Goal: Task Accomplishment & Management: Use online tool/utility

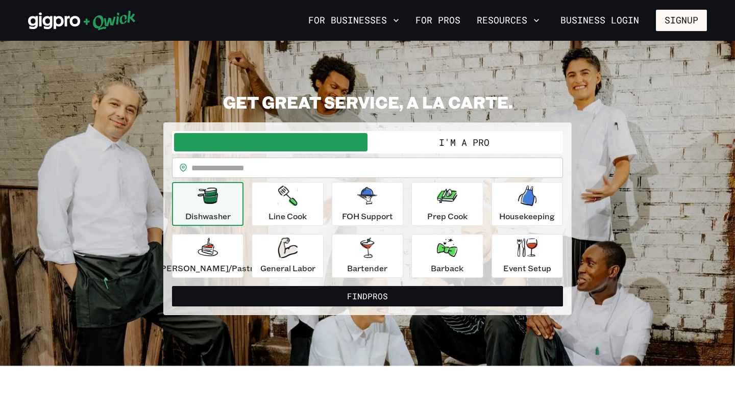
drag, startPoint x: 666, startPoint y: 21, endPoint x: 441, endPoint y: 87, distance: 234.1
click at [435, 141] on button "I'm a Pro" at bounding box center [463, 142] width 193 height 18
click at [436, 139] on button "I'm a Pro" at bounding box center [463, 142] width 193 height 18
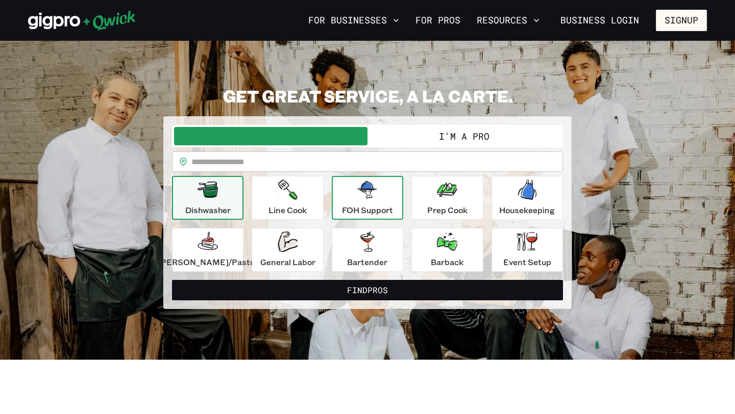
click at [355, 211] on p "FOH Support" at bounding box center [367, 210] width 51 height 12
click at [355, 208] on p "FOH Support" at bounding box center [367, 210] width 51 height 12
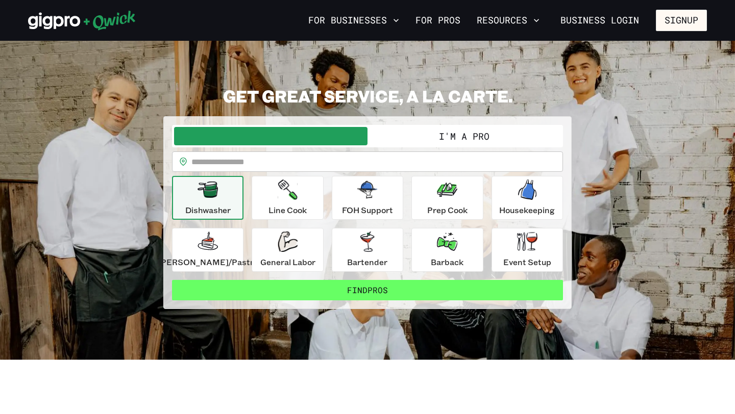
click at [361, 294] on button "Find Pros" at bounding box center [367, 290] width 391 height 20
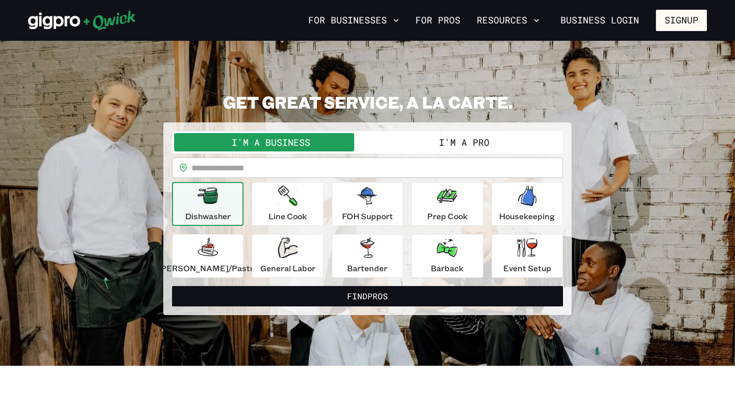
click at [429, 142] on button "I'm a Pro" at bounding box center [463, 142] width 193 height 18
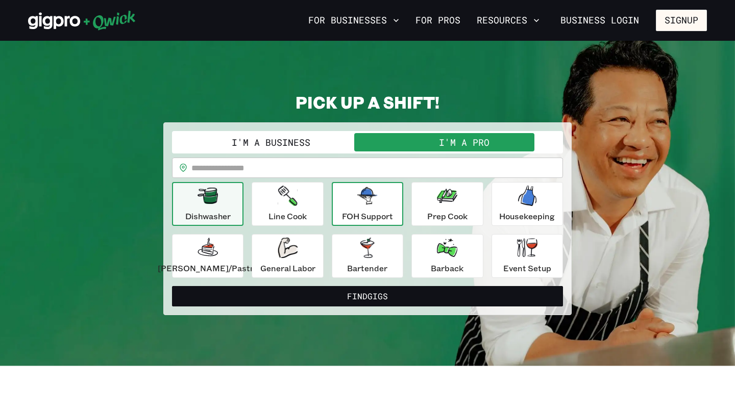
click at [389, 201] on div "FOH Support" at bounding box center [367, 204] width 51 height 37
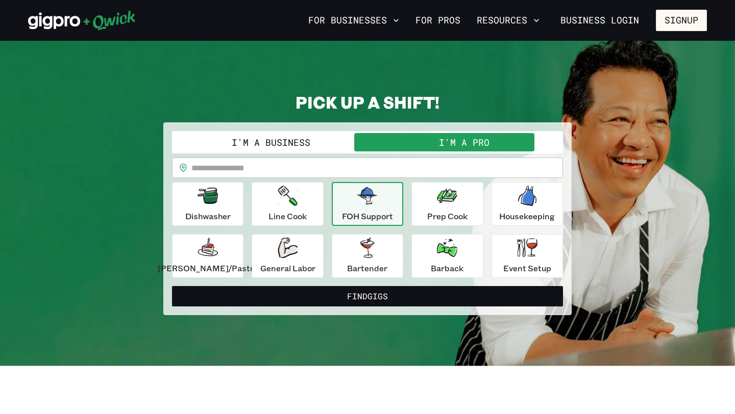
click at [389, 201] on div "FOH Support" at bounding box center [367, 204] width 51 height 37
click at [376, 168] on input "text" at bounding box center [376, 168] width 371 height 20
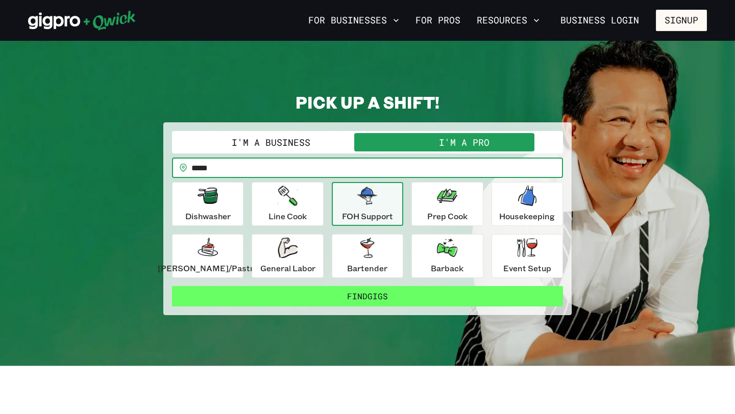
type input "*****"
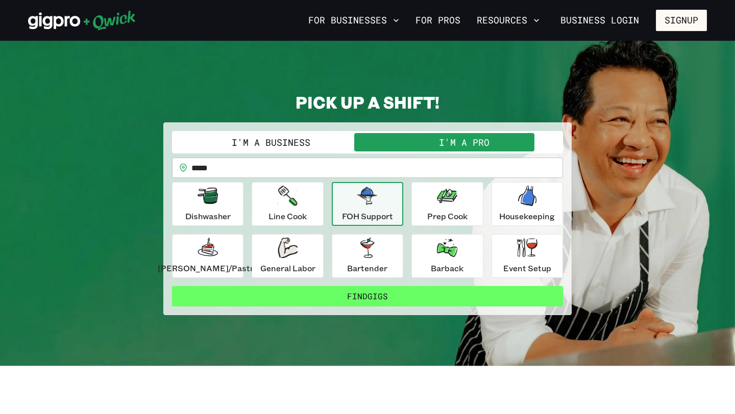
click at [377, 287] on button "Find Gigs" at bounding box center [367, 296] width 391 height 20
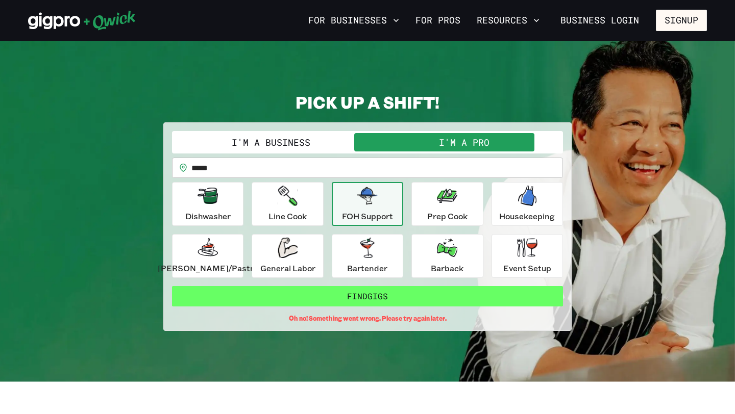
click at [385, 294] on button "Find Gigs" at bounding box center [367, 296] width 391 height 20
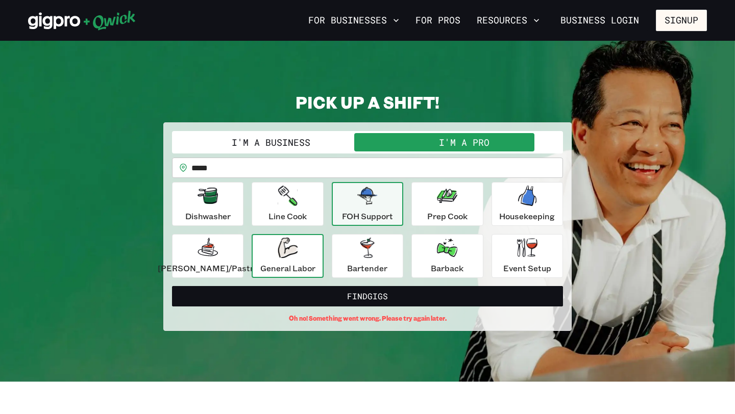
click at [312, 249] on div "General Labor" at bounding box center [287, 256] width 55 height 37
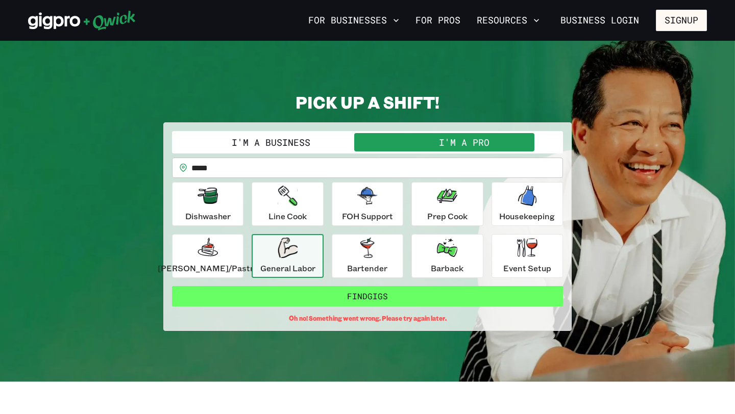
click at [332, 291] on button "Find Gigs" at bounding box center [367, 296] width 391 height 20
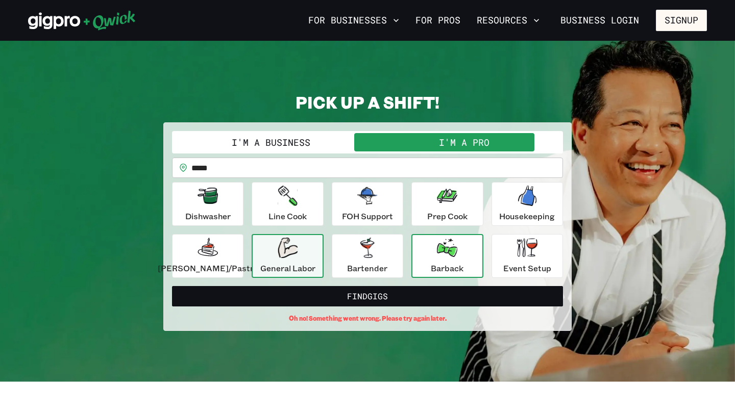
click at [412, 259] on button "Barback" at bounding box center [446, 256] width 71 height 44
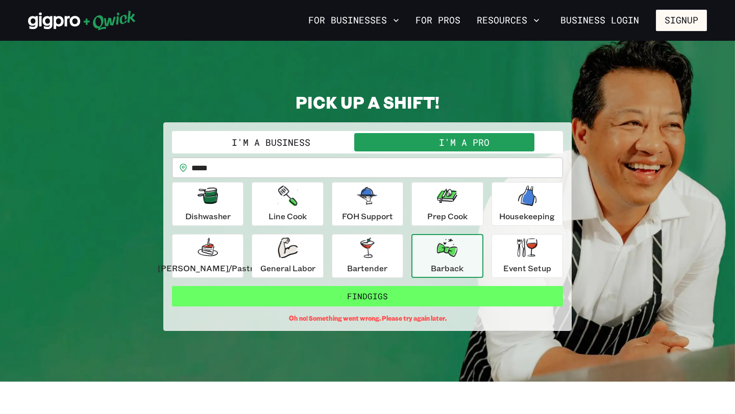
click at [410, 297] on button "Find Gigs" at bounding box center [367, 296] width 391 height 20
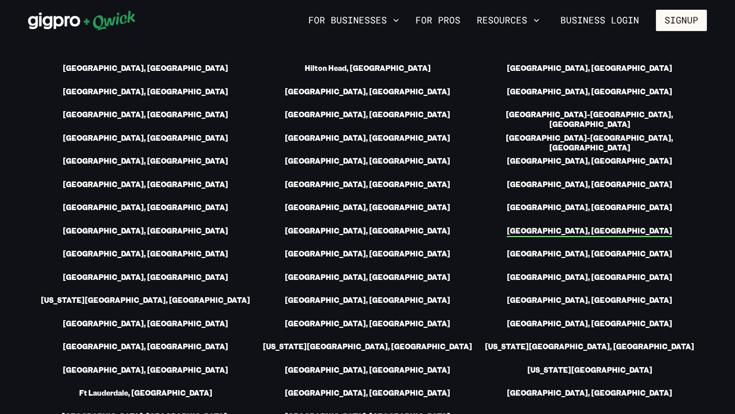
scroll to position [1476, 0]
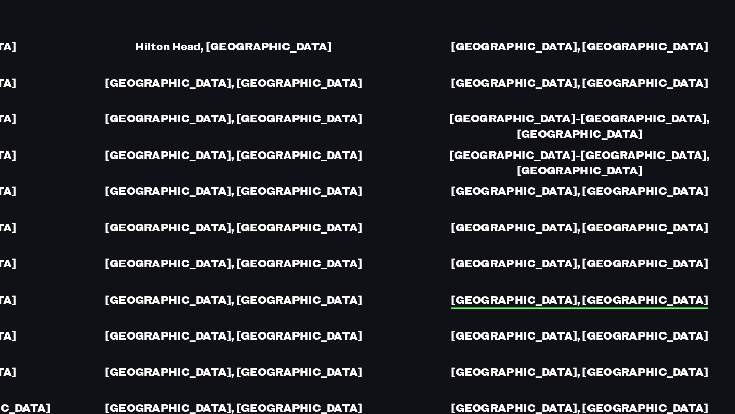
click at [603, 228] on link "[GEOGRAPHIC_DATA], [GEOGRAPHIC_DATA]" at bounding box center [589, 233] width 165 height 11
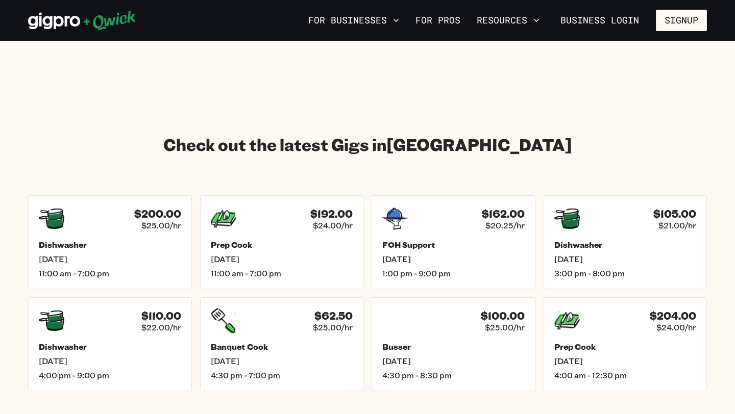
scroll to position [1434, 0]
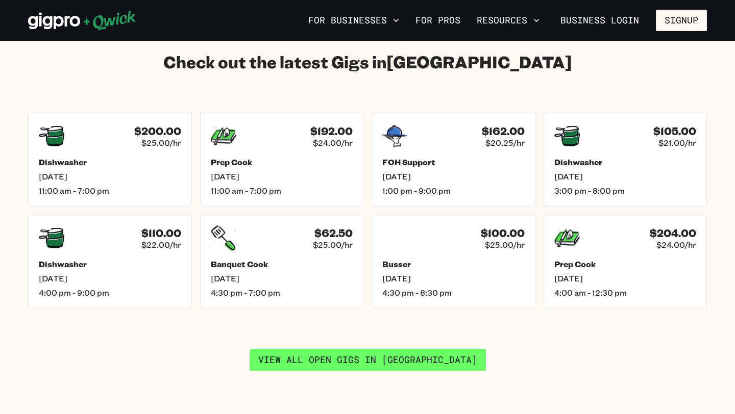
click at [457, 353] on link "View all open gigs in San Francisco" at bounding box center [367, 359] width 236 height 21
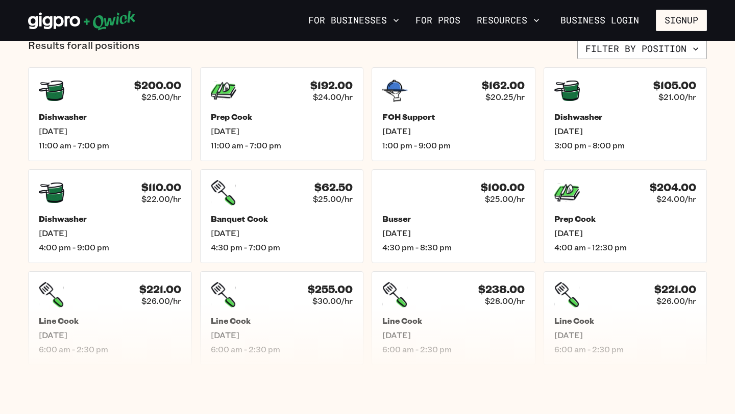
scroll to position [402, 0]
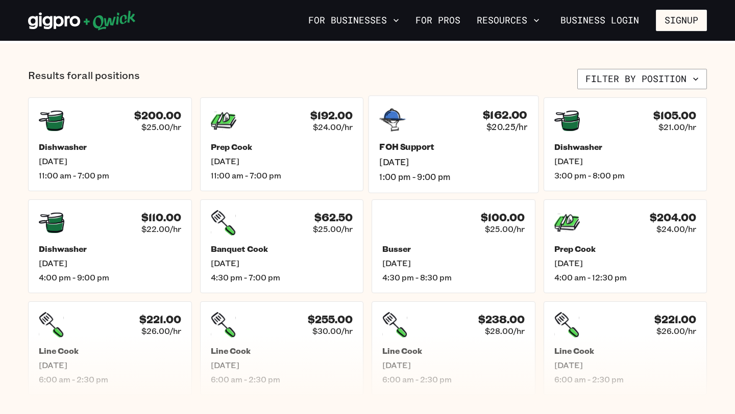
click at [501, 136] on div "$162.00 $20.25/hr FOH Support Tue, Aug 19 1:00 pm - 9:00 pm" at bounding box center [453, 143] width 170 height 97
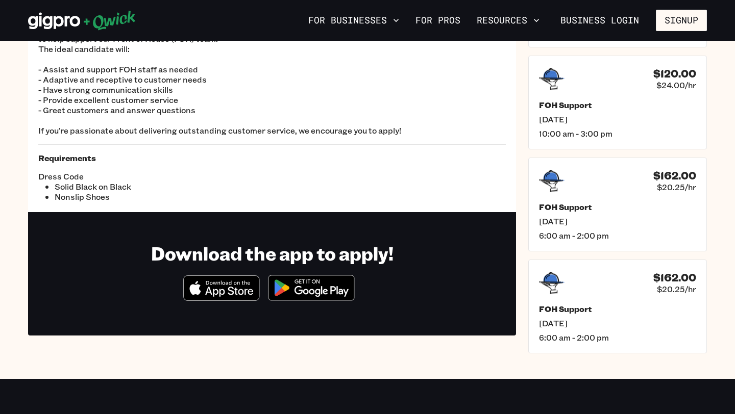
scroll to position [141, 0]
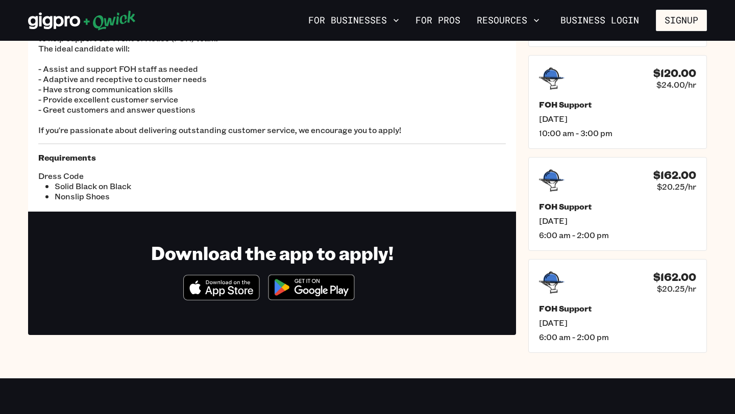
click at [321, 281] on img at bounding box center [311, 287] width 99 height 38
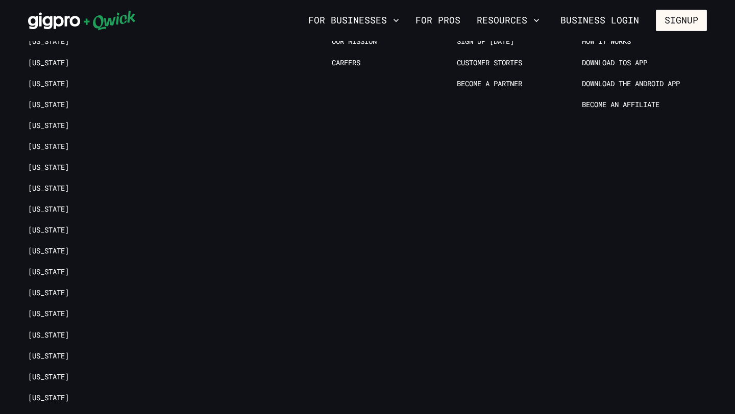
scroll to position [811, 0]
